Goal: Information Seeking & Learning: Learn about a topic

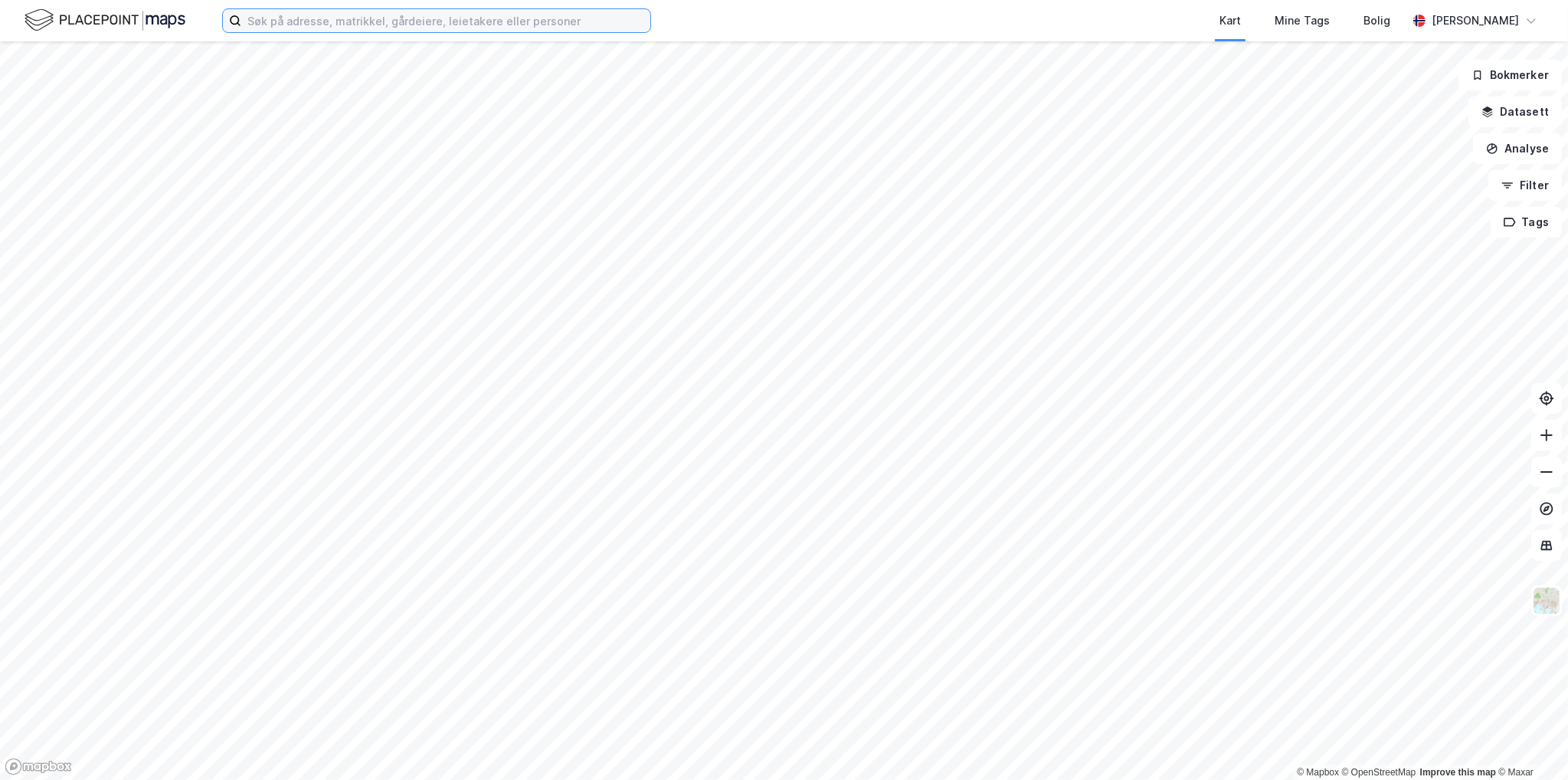
click at [405, 23] on input at bounding box center [445, 20] width 408 height 23
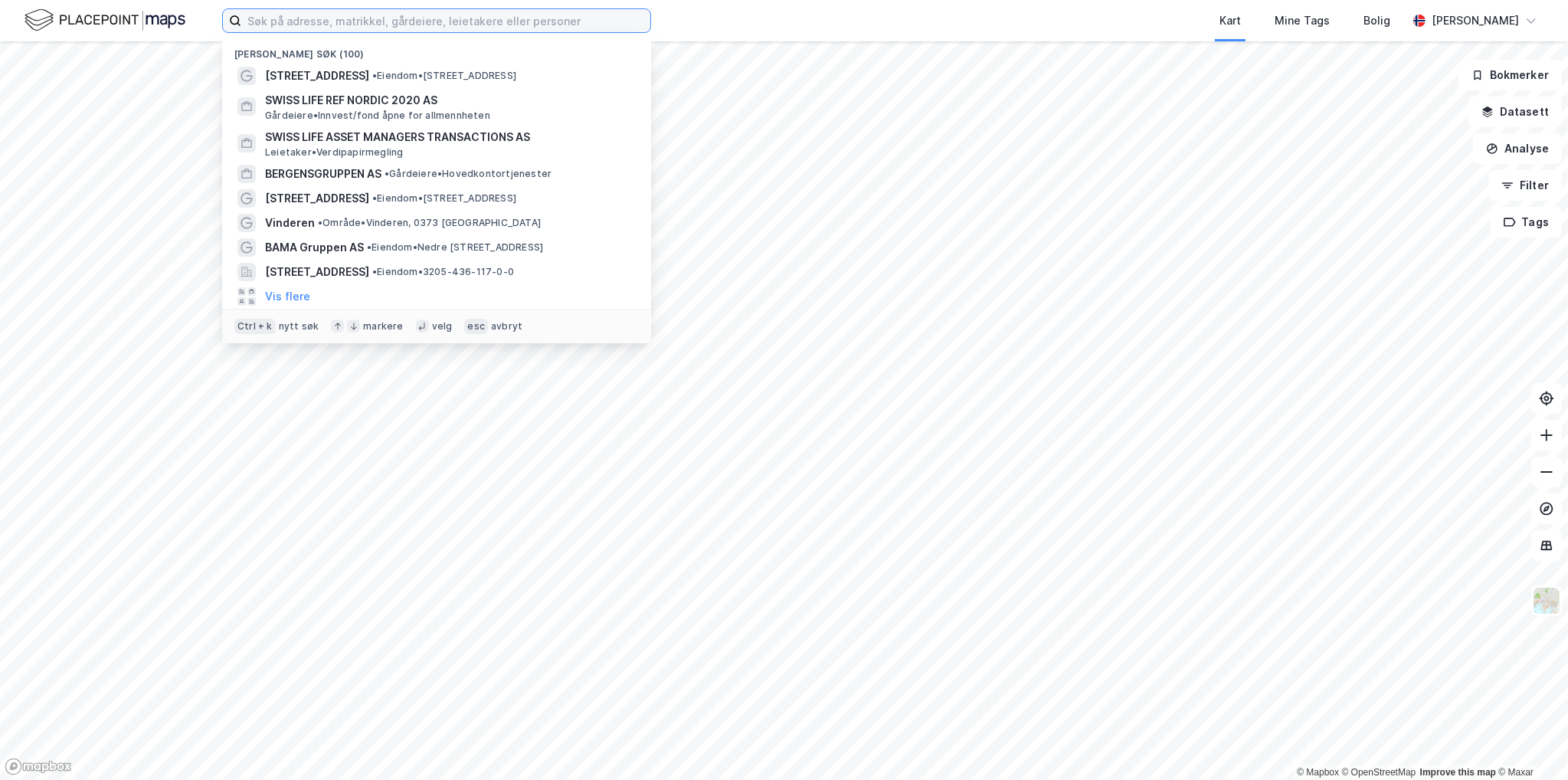
paste input "Isakveien 22-24"
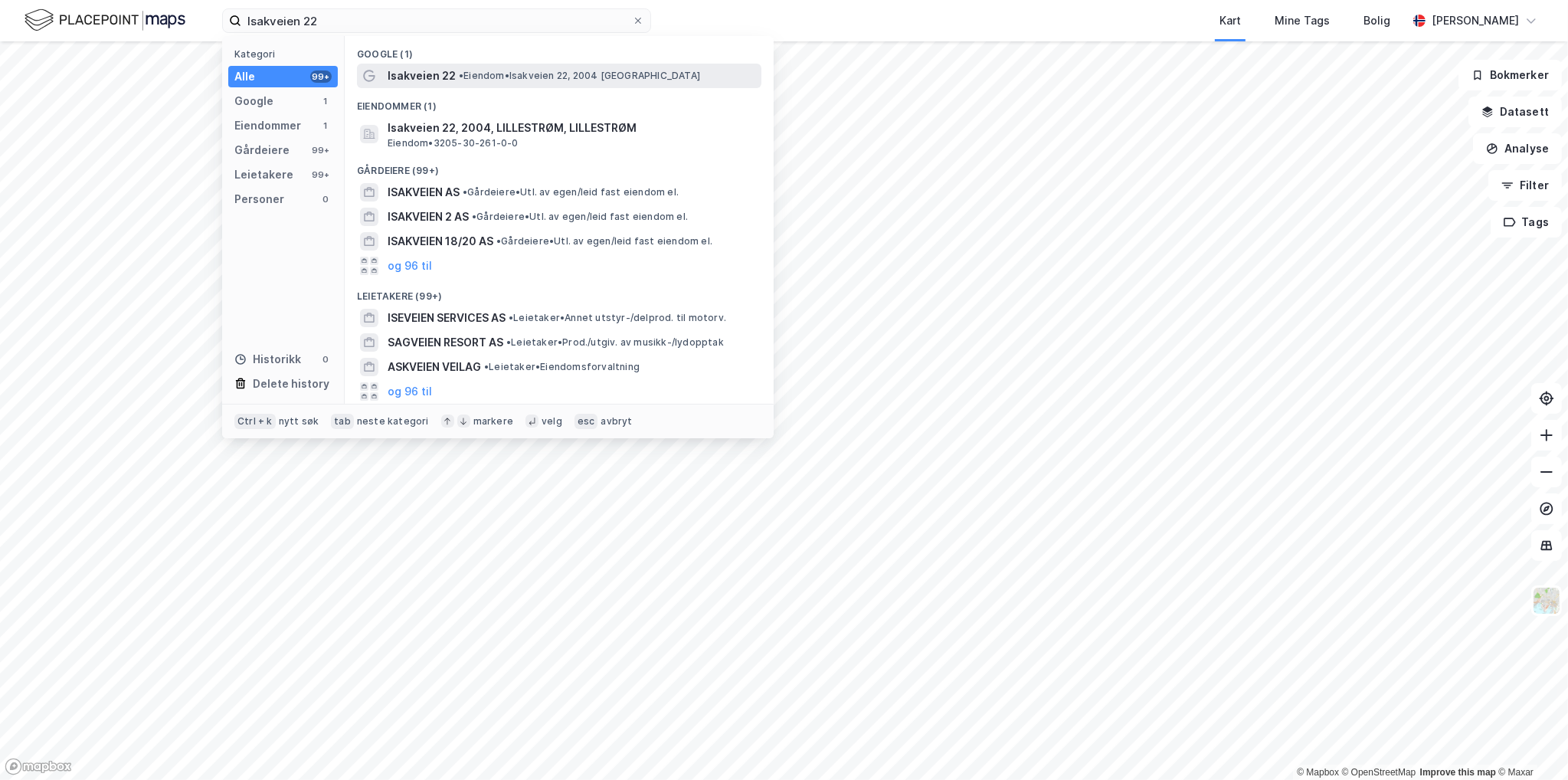
click at [537, 71] on span "• Eiendom • Isakveien 22, 2004 [GEOGRAPHIC_DATA]" at bounding box center [579, 76] width 241 height 12
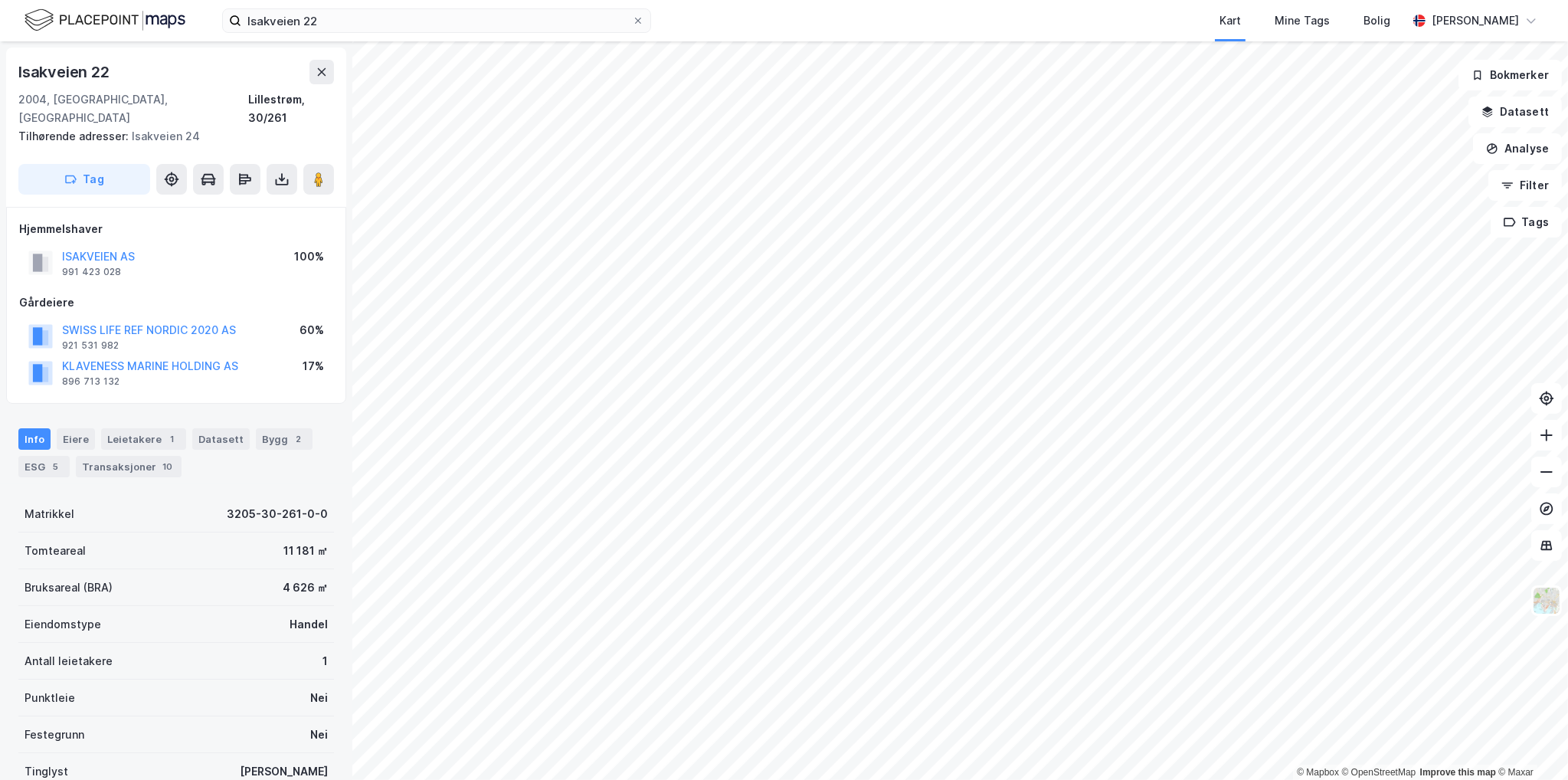
click at [251, 410] on div "Info [PERSON_NAME] 1 Datasett Bygg 2 ESG 5 Transaksjoner 10" at bounding box center [176, 446] width 352 height 74
click at [256, 428] on div "Bygg 2" at bounding box center [284, 439] width 57 height 22
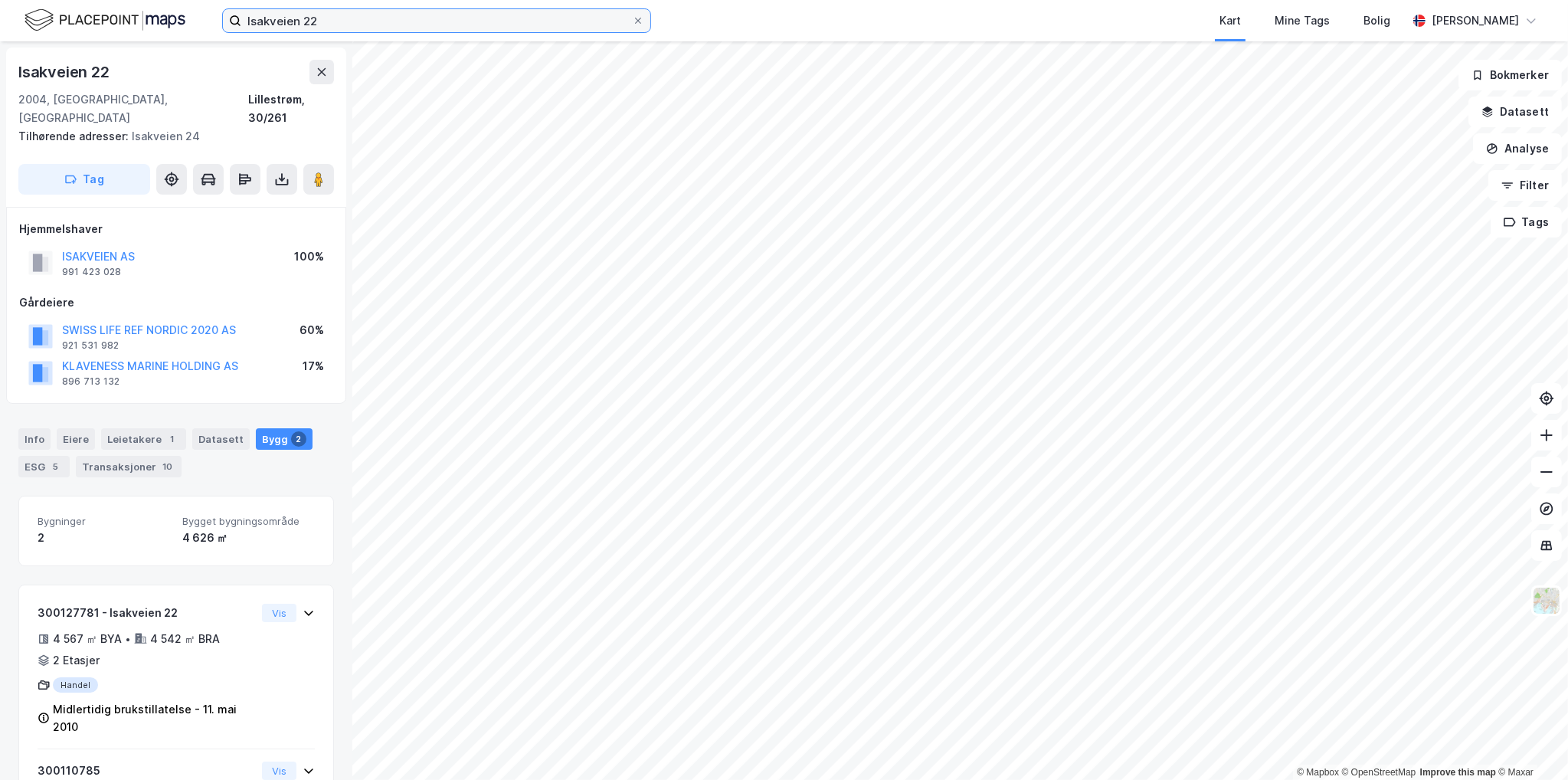
drag, startPoint x: 322, startPoint y: 20, endPoint x: 115, endPoint y: 52, distance: 209.5
click at [189, 33] on div "Isakveien 22 Kart Mine Tags Bolig [PERSON_NAME]" at bounding box center [784, 21] width 1568 height 41
paste input "[STREET_ADDRESS]"
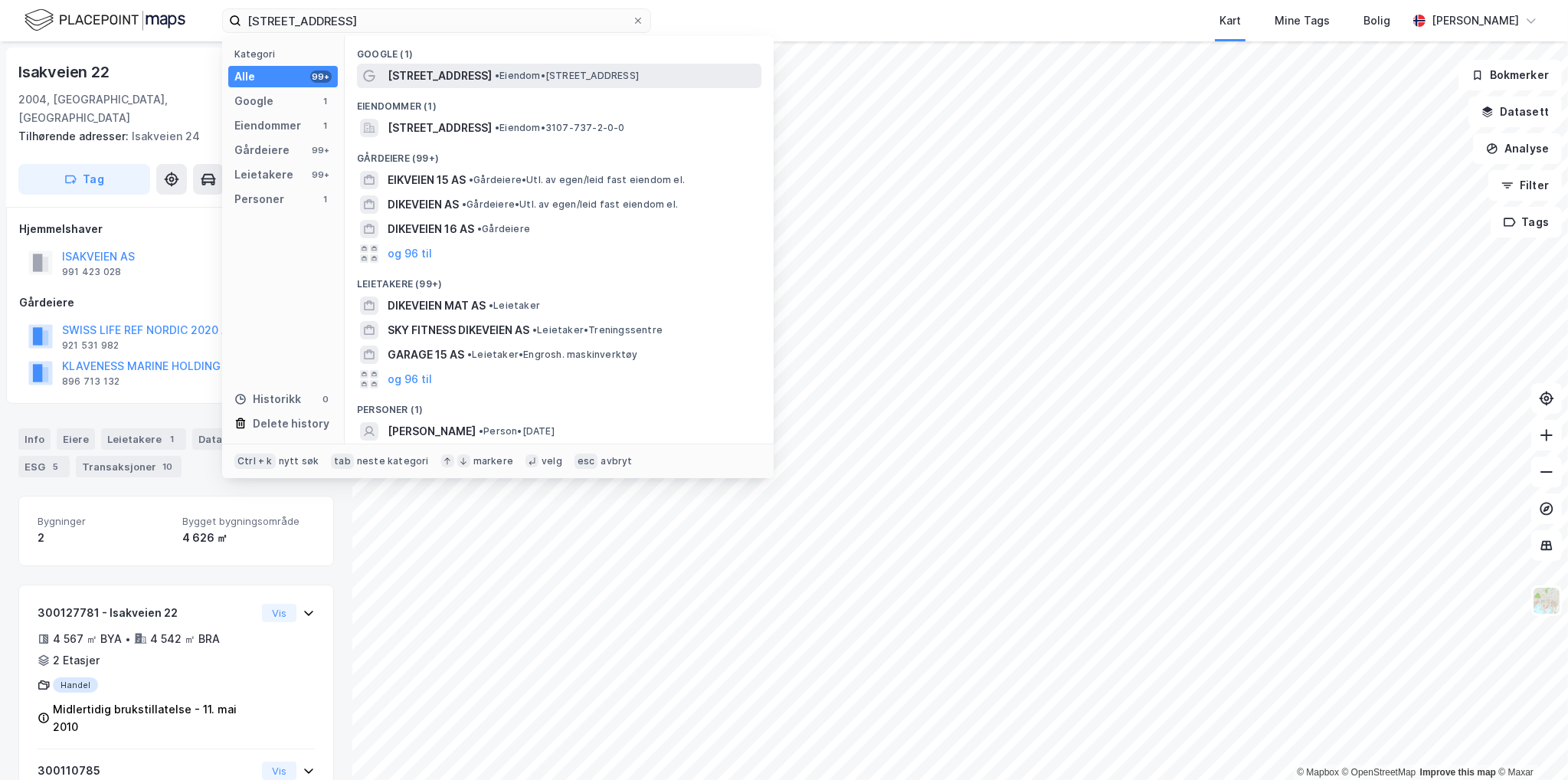
click at [495, 71] on span "• Eiendom • [STREET_ADDRESS]" at bounding box center [567, 76] width 144 height 12
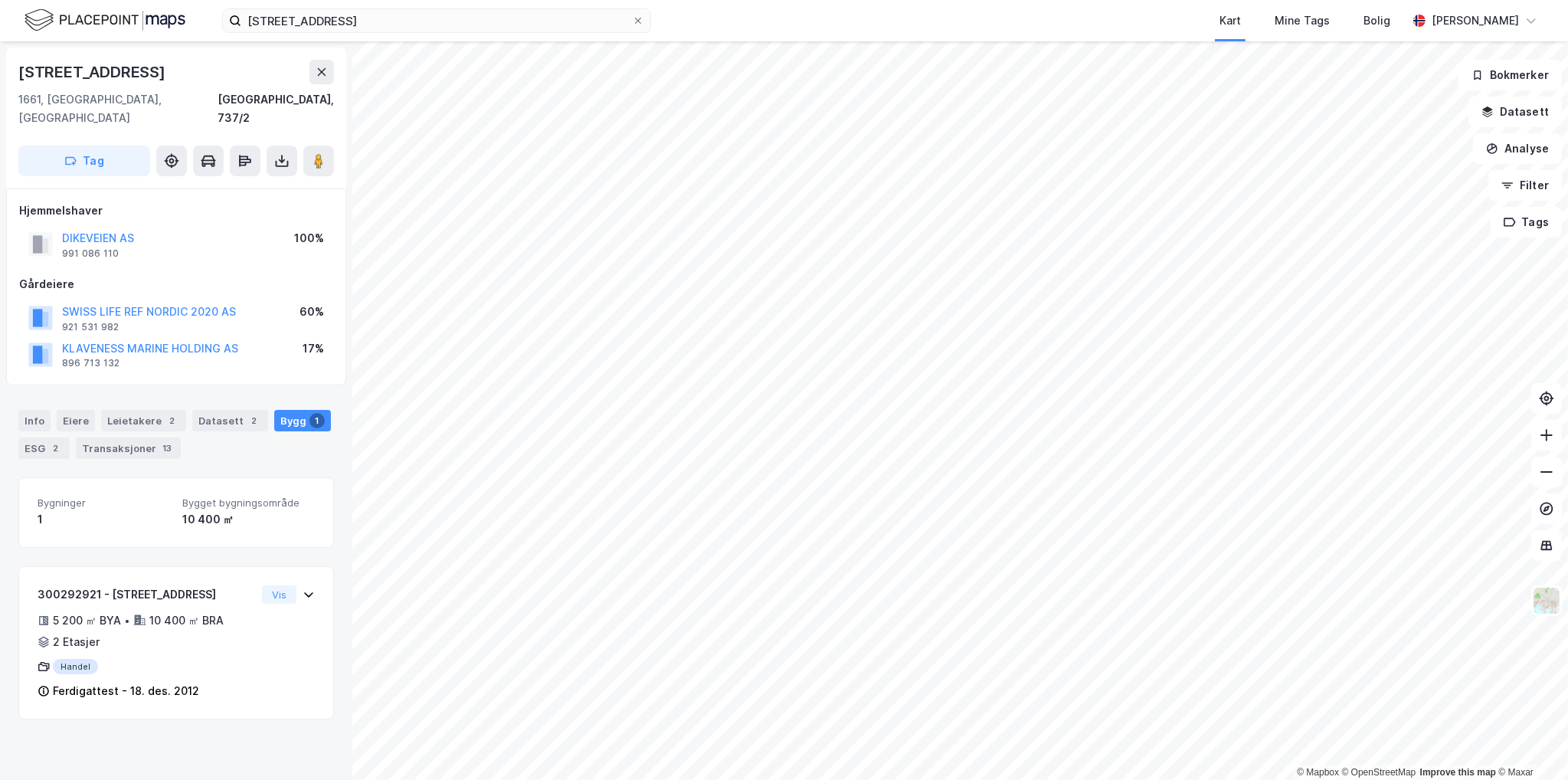
click at [92, 71] on div "[STREET_ADDRESS]" at bounding box center [94, 72] width 150 height 25
copy div "[STREET_ADDRESS]"
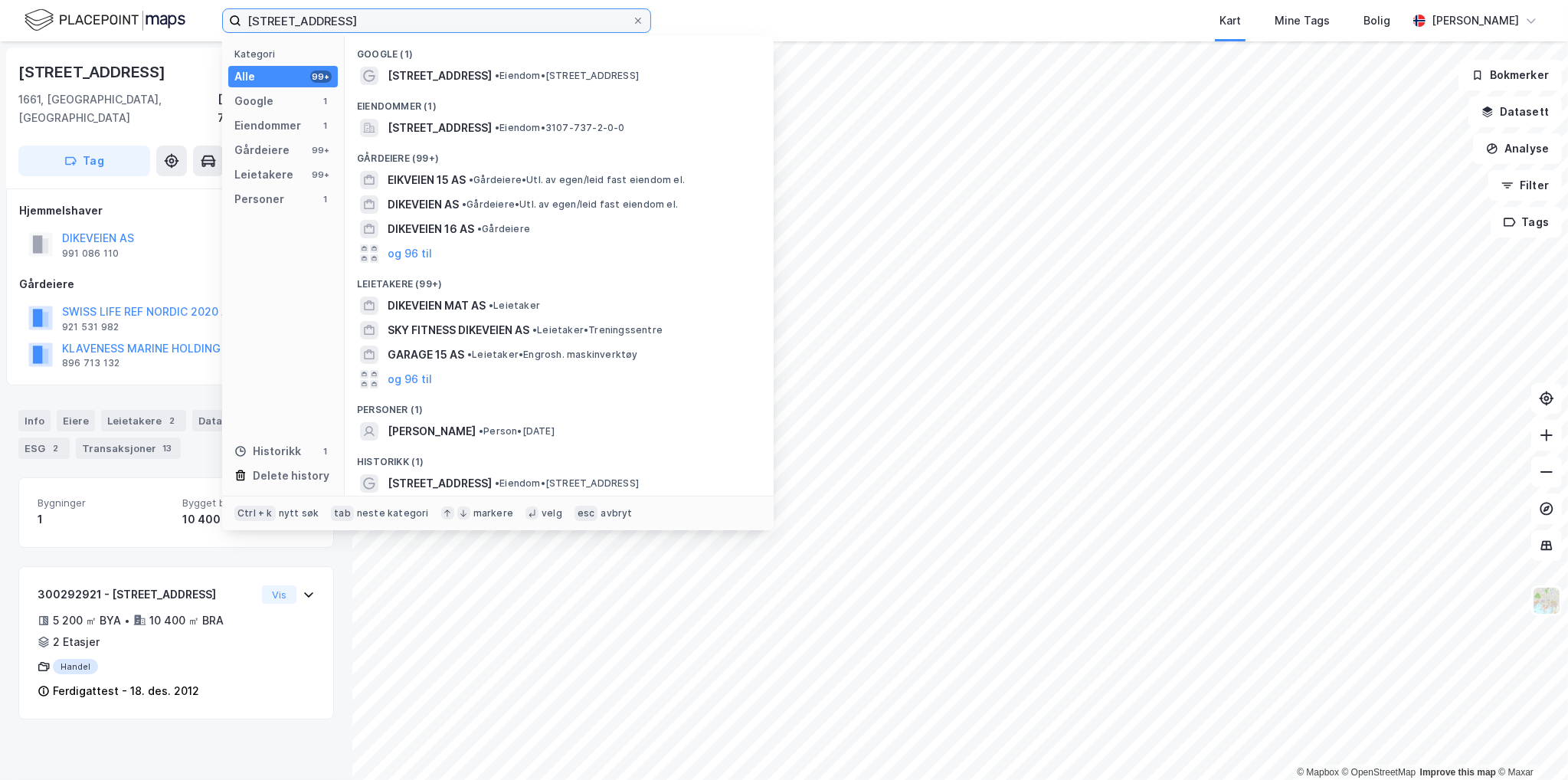
drag, startPoint x: 319, startPoint y: 16, endPoint x: 116, endPoint y: 24, distance: 203.2
click at [116, 24] on div "[STREET_ADDRESS] Kategori Alle 99+ Google 1 Eiendommer 1 Gårdeiere 99+ Leietake…" at bounding box center [784, 21] width 1568 height 41
paste input "[STREET_ADDRESS]"
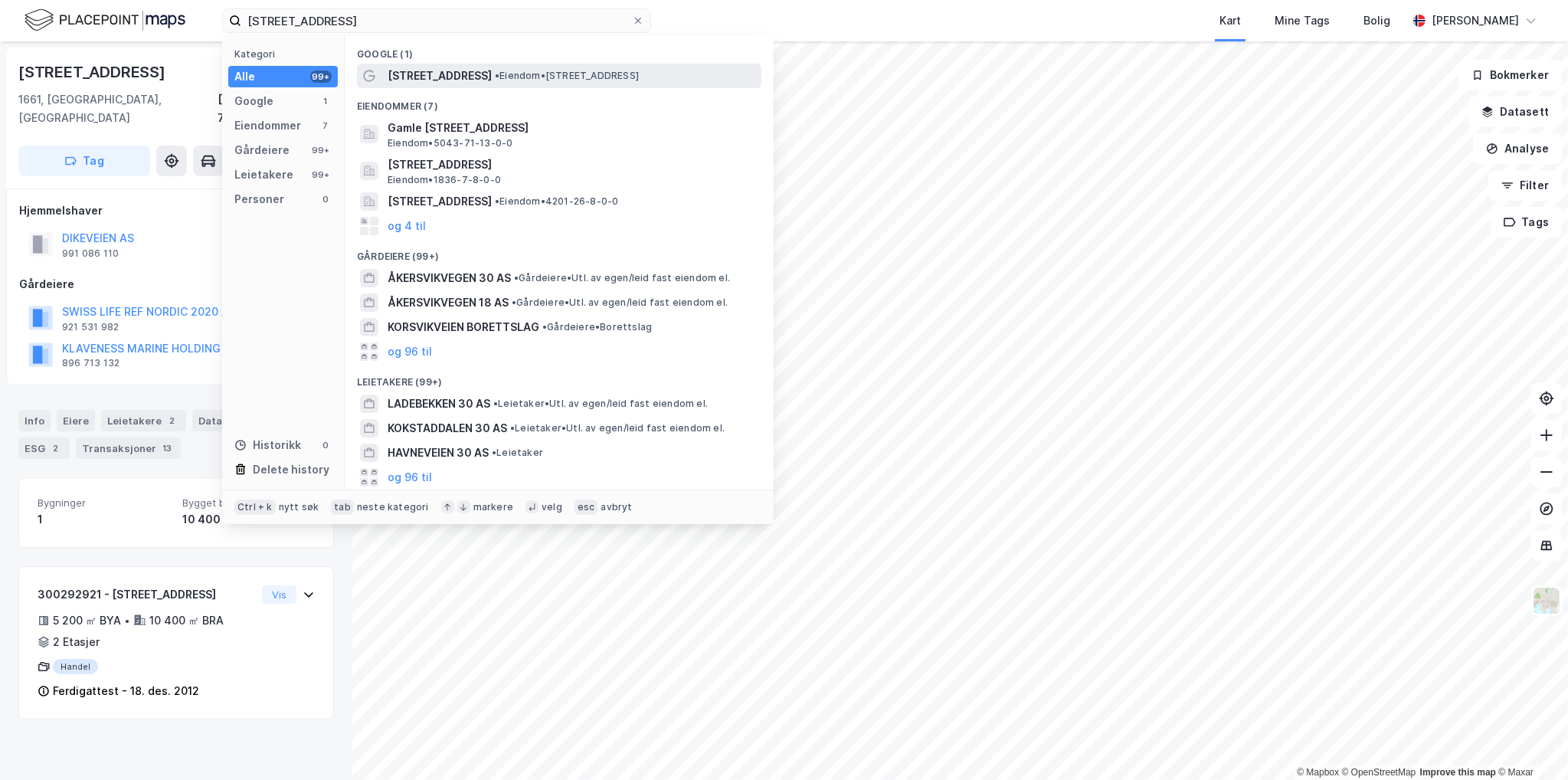
click at [493, 81] on div "[STREET_ADDRESS] • Eiendom • [STREET_ADDRESS]" at bounding box center [573, 76] width 371 height 19
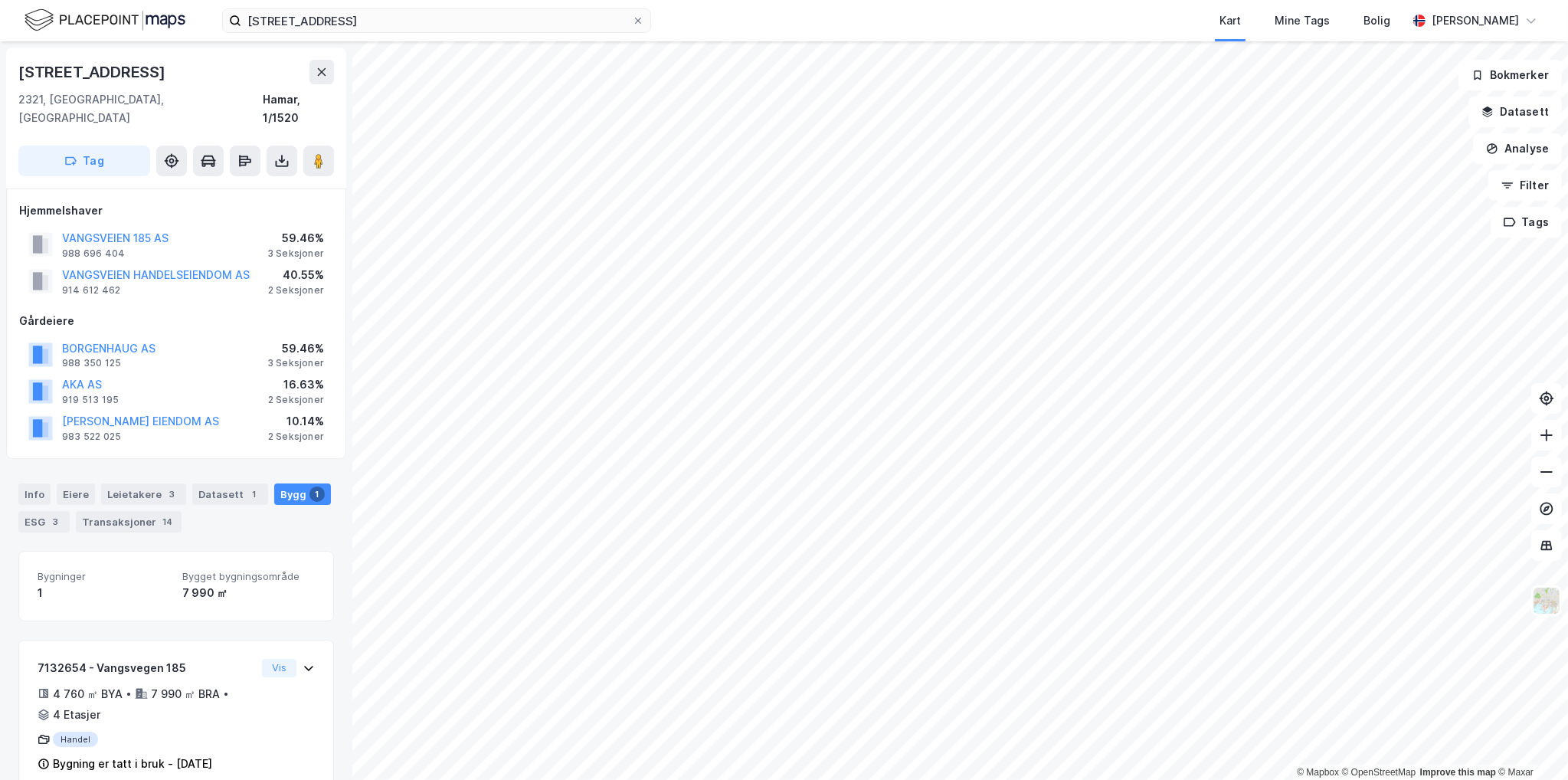
scroll to position [3, 0]
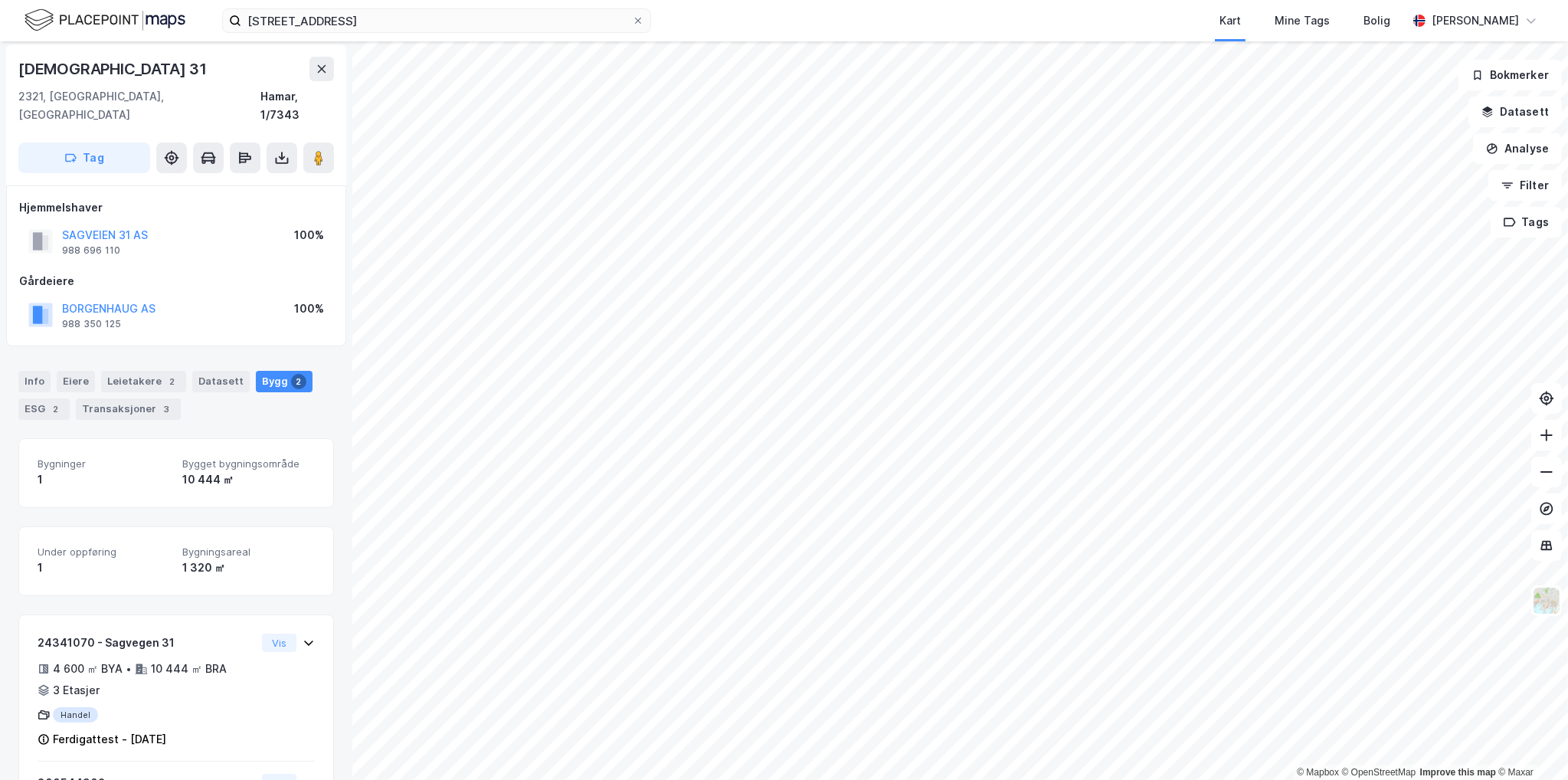
scroll to position [3, 0]
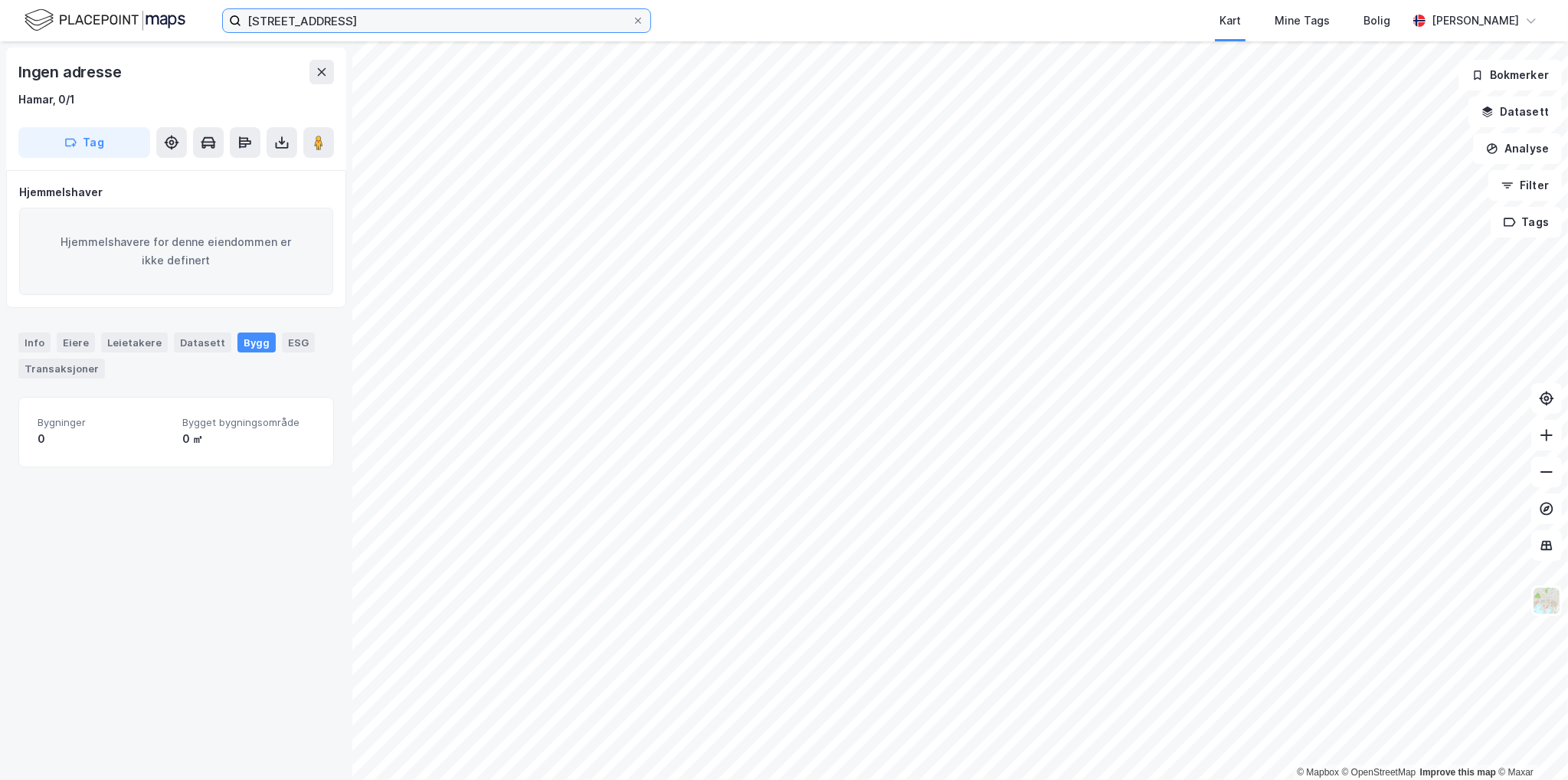
click at [515, 29] on input "[STREET_ADDRESS]" at bounding box center [436, 20] width 391 height 23
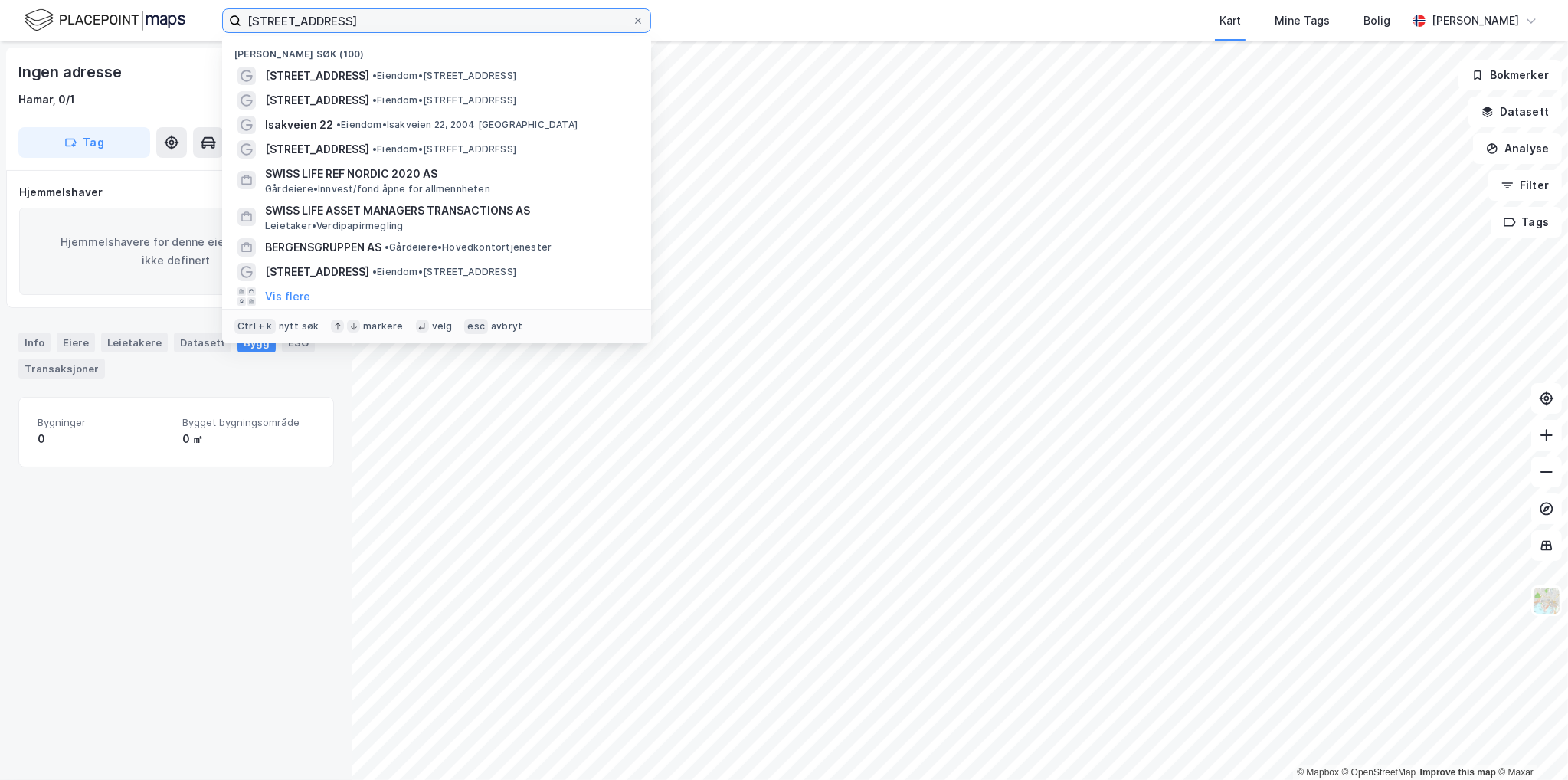
click at [512, 22] on input "[STREET_ADDRESS]" at bounding box center [436, 20] width 391 height 23
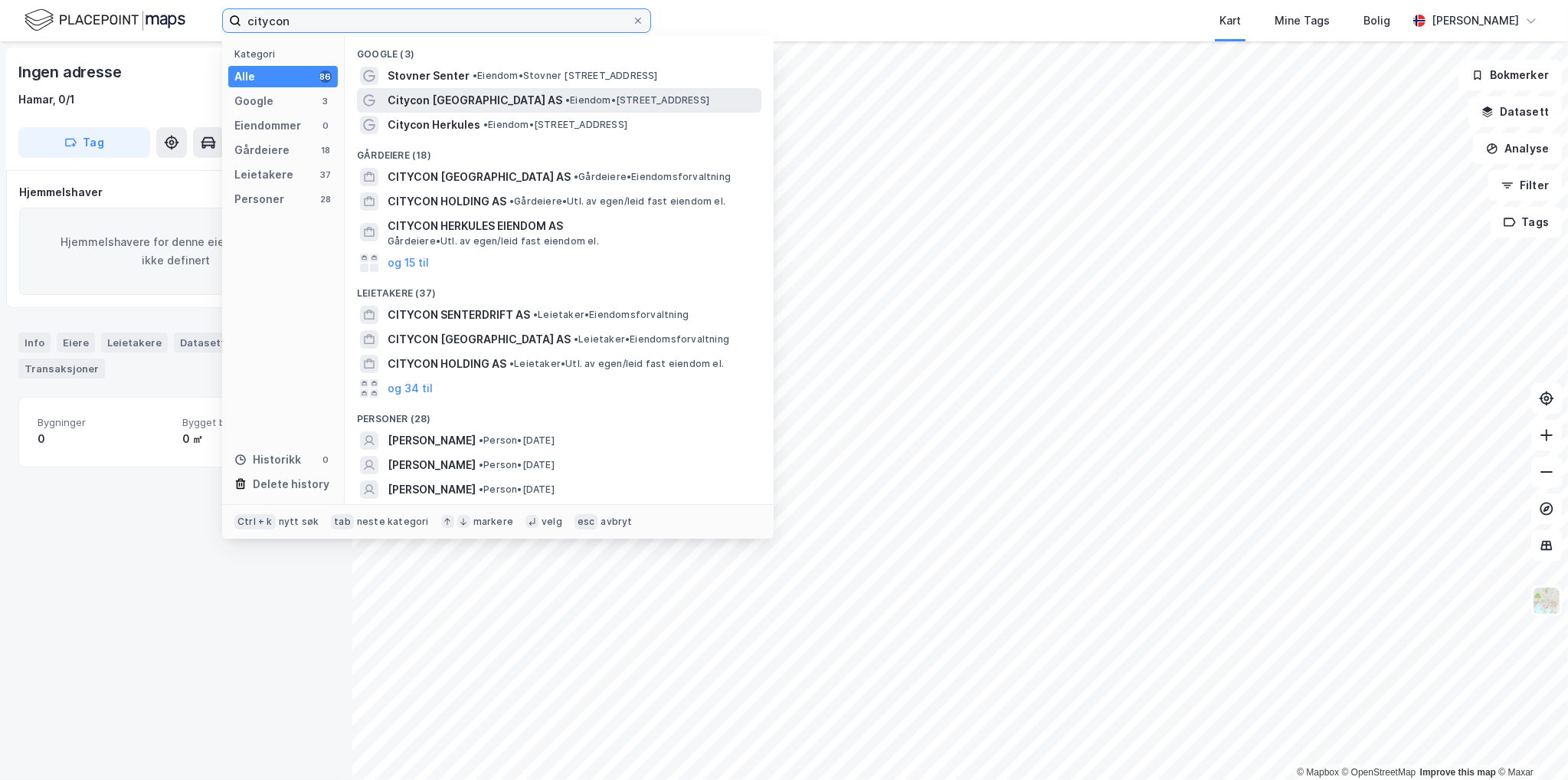
type input "citycon"
click at [565, 105] on span "• Eiendom • [STREET_ADDRESS]" at bounding box center [637, 100] width 144 height 12
